Goal: Information Seeking & Learning: Learn about a topic

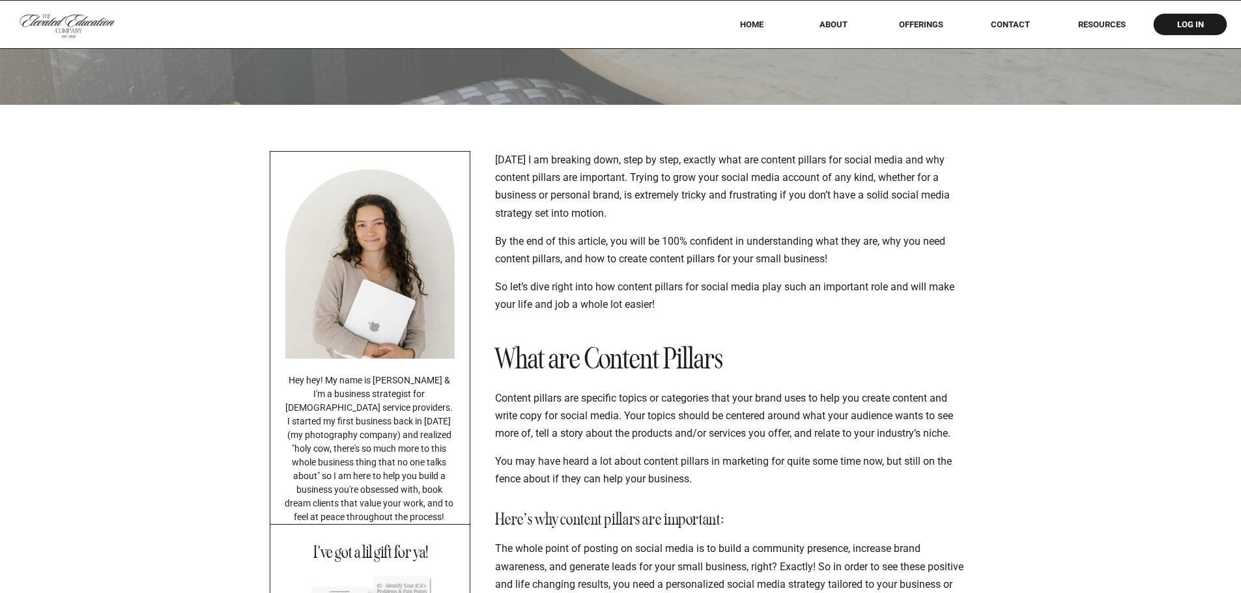
scroll to position [195, 0]
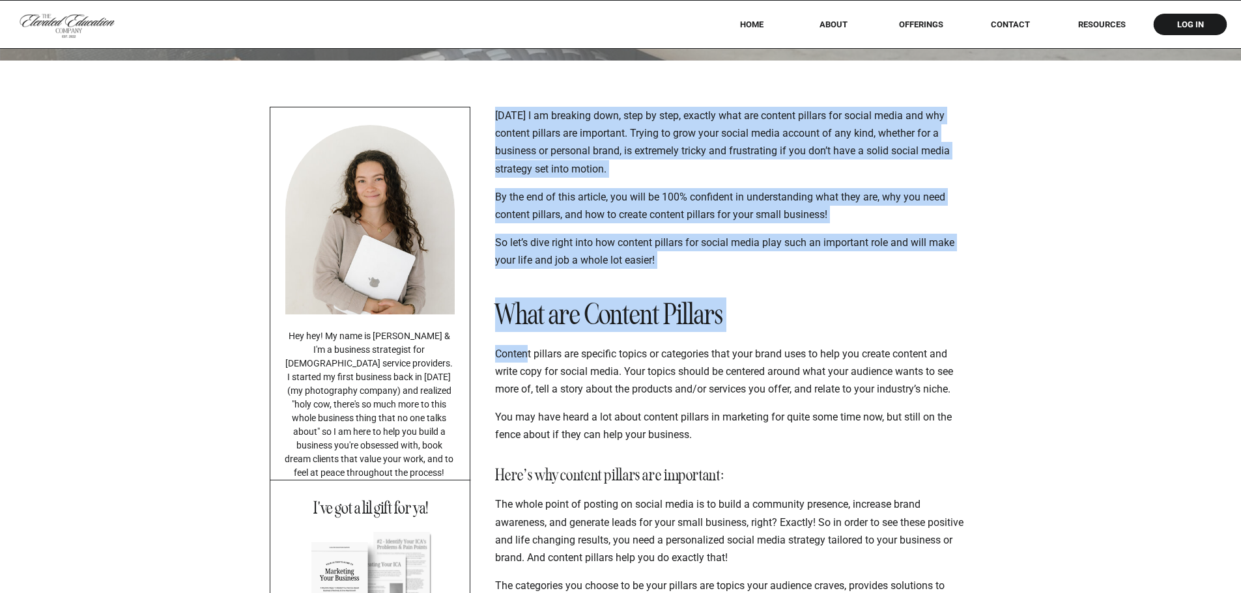
drag, startPoint x: 494, startPoint y: 354, endPoint x: 526, endPoint y: 357, distance: 32.0
click at [526, 357] on p "Content pillars are specific topics or categories that your brand uses to help …" at bounding box center [731, 371] width 472 height 53
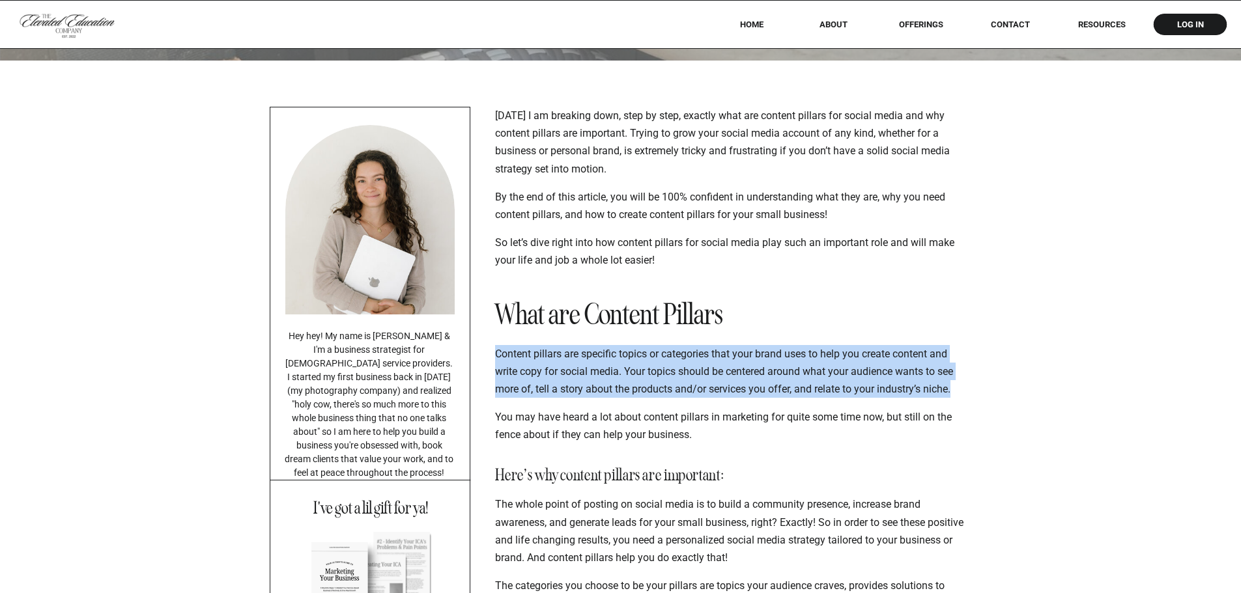
drag, startPoint x: 496, startPoint y: 354, endPoint x: 956, endPoint y: 390, distance: 461.8
click at [956, 390] on p "Content pillars are specific topics or categories that your brand uses to help …" at bounding box center [731, 371] width 472 height 53
copy p "Content pillars are specific topics or categories that your brand uses to help …"
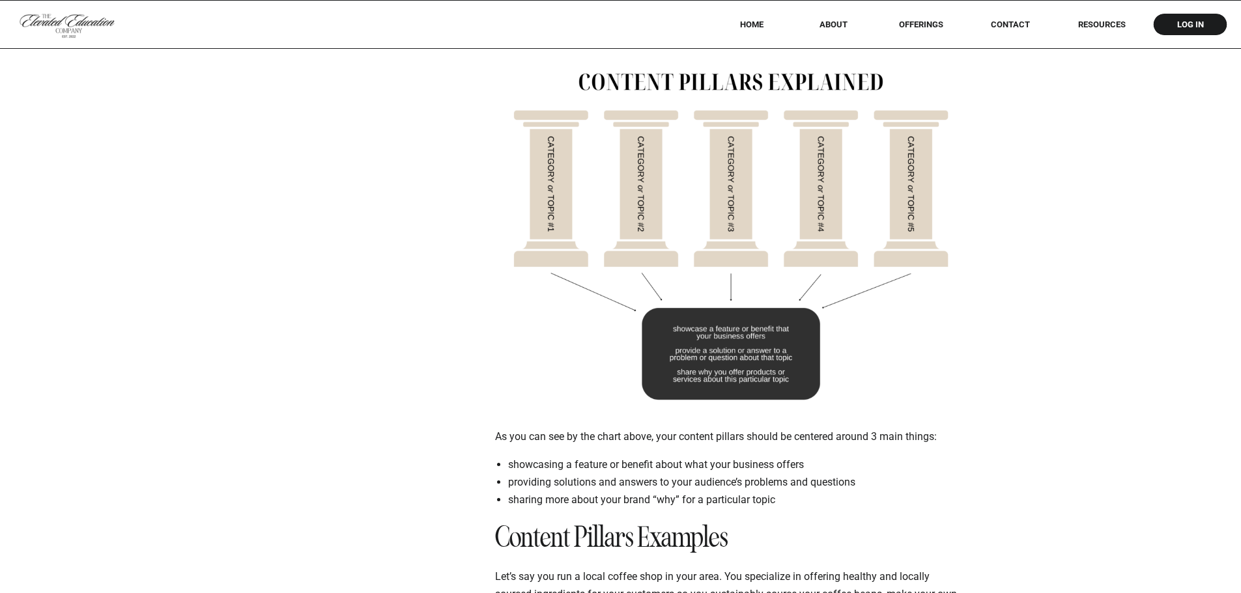
scroll to position [1498, 0]
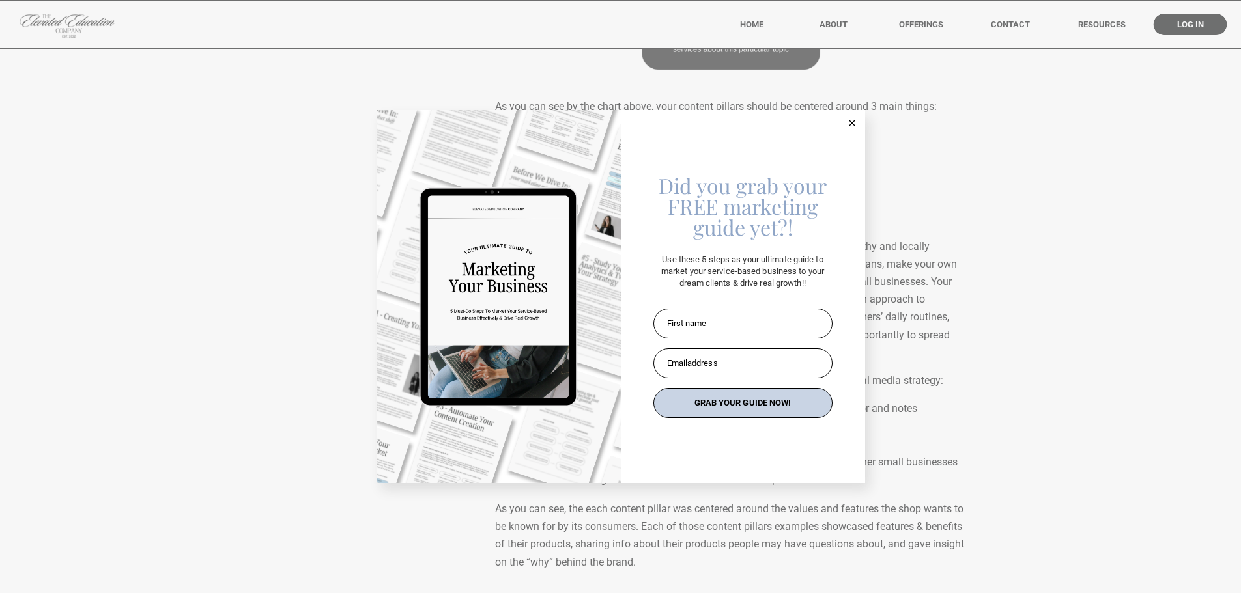
click at [853, 122] on icon at bounding box center [852, 123] width 7 height 7
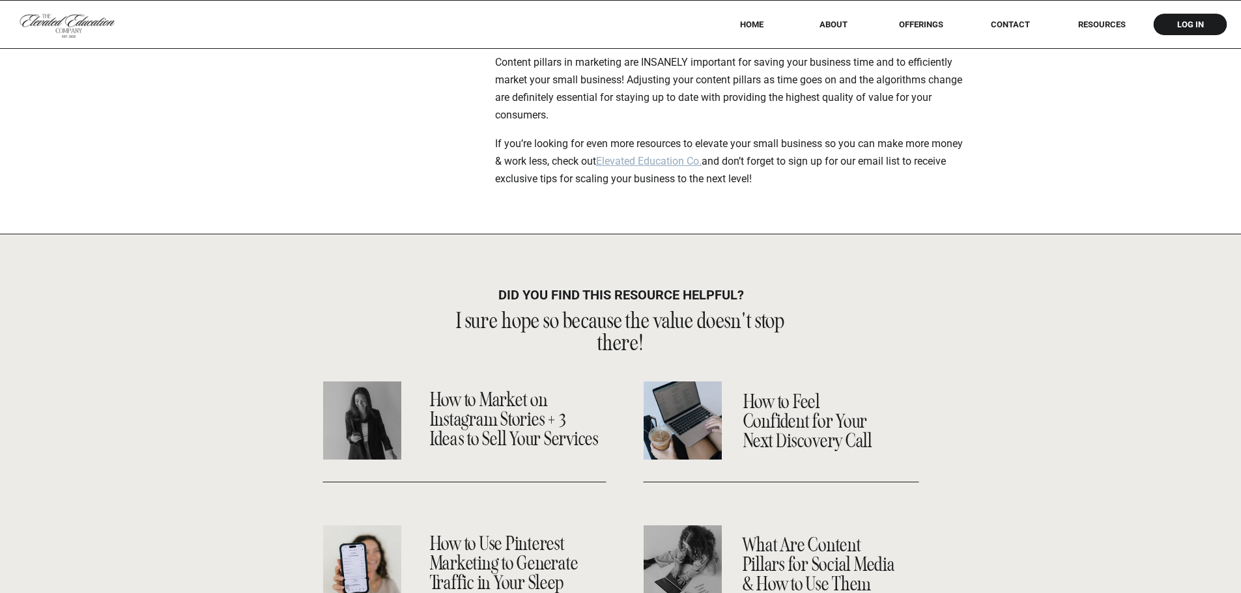
scroll to position [2149, 0]
